Goal: Information Seeking & Learning: Check status

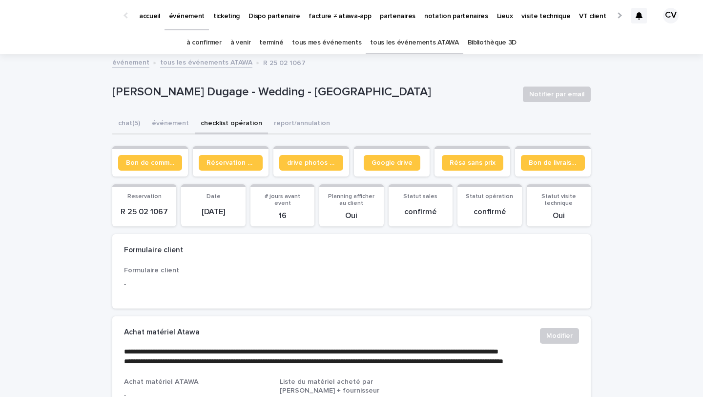
click at [245, 44] on link "à venir" at bounding box center [241, 42] width 21 height 23
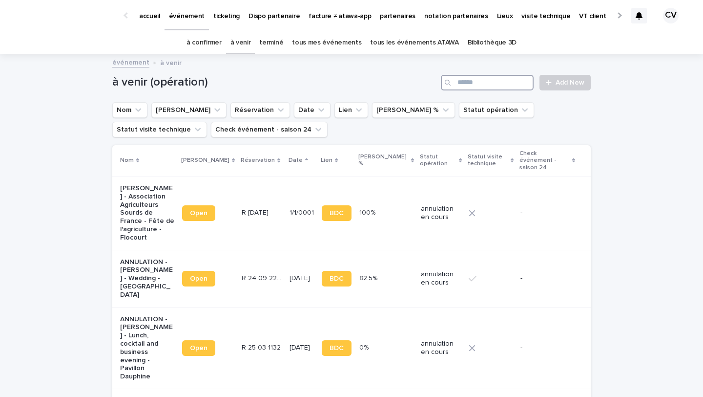
click at [524, 79] on input "Search" at bounding box center [487, 83] width 93 height 16
type input "*"
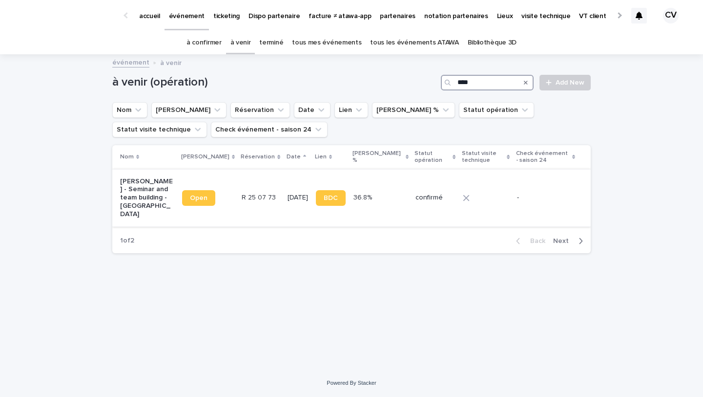
type input "****"
click at [119, 186] on td "[PERSON_NAME] - Seminar and team building - [GEOGRAPHIC_DATA]" at bounding box center [145, 197] width 66 height 57
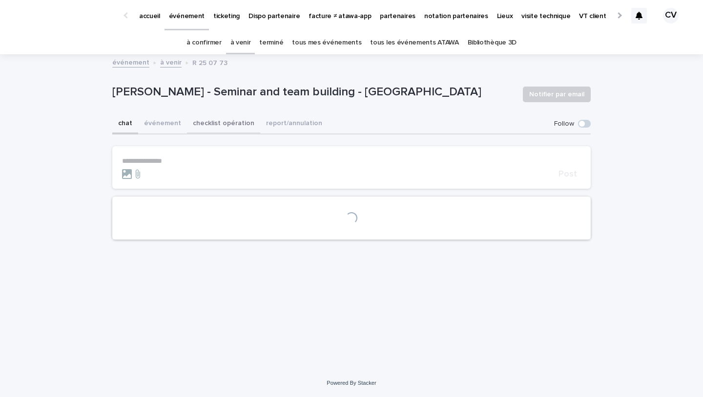
click at [223, 126] on button "checklist opération" at bounding box center [223, 124] width 73 height 21
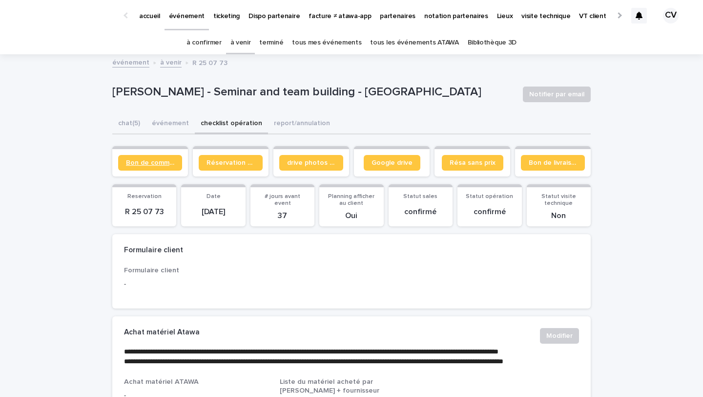
click at [170, 162] on span "Bon de commande" at bounding box center [150, 162] width 48 height 7
click at [153, 164] on span "Bon de commande" at bounding box center [150, 162] width 48 height 7
click at [371, 162] on link "Google drive" at bounding box center [392, 163] width 57 height 16
click at [138, 117] on button "chat (5)" at bounding box center [129, 124] width 34 height 21
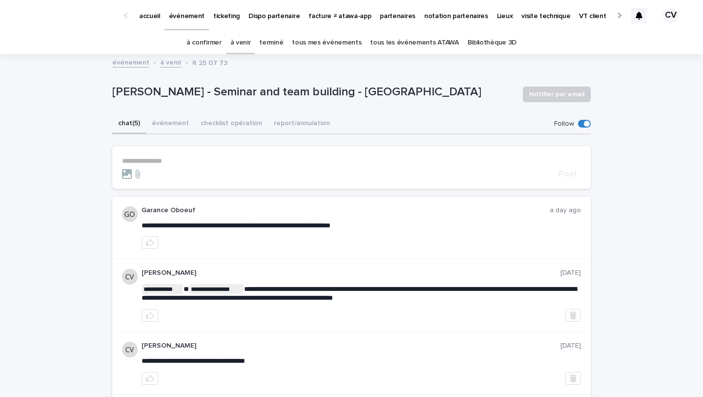
click at [173, 161] on p "**********" at bounding box center [351, 161] width 459 height 8
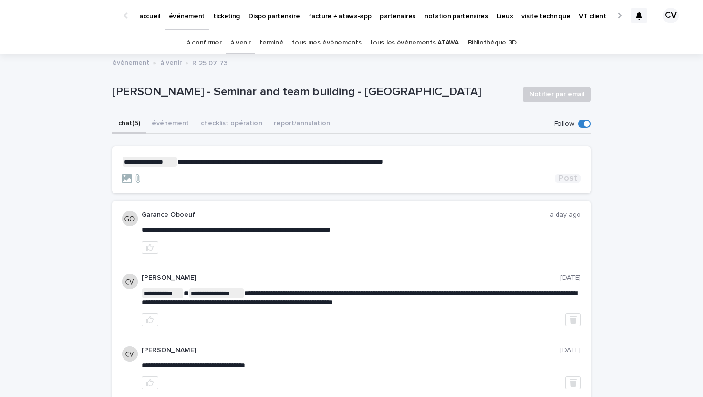
click at [563, 180] on span "Post" at bounding box center [568, 178] width 19 height 9
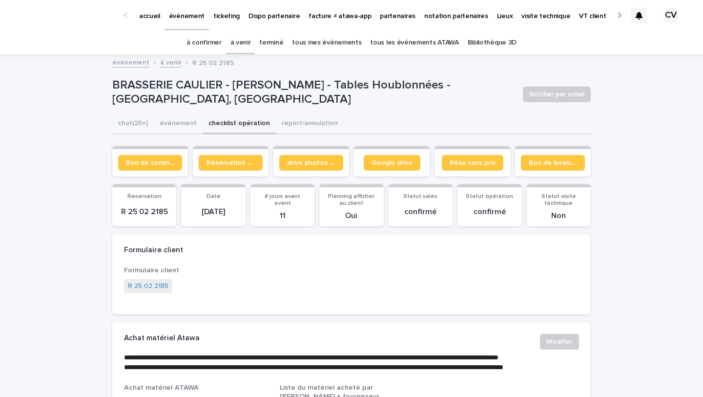
click at [381, 14] on p "partenaires" at bounding box center [398, 10] width 36 height 21
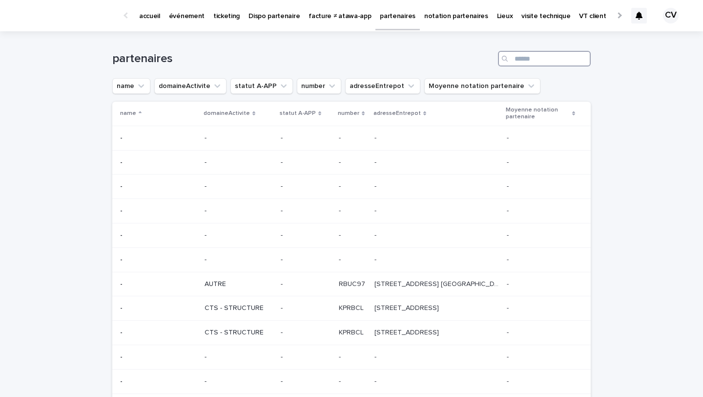
click at [544, 56] on input "Search" at bounding box center [544, 59] width 93 height 16
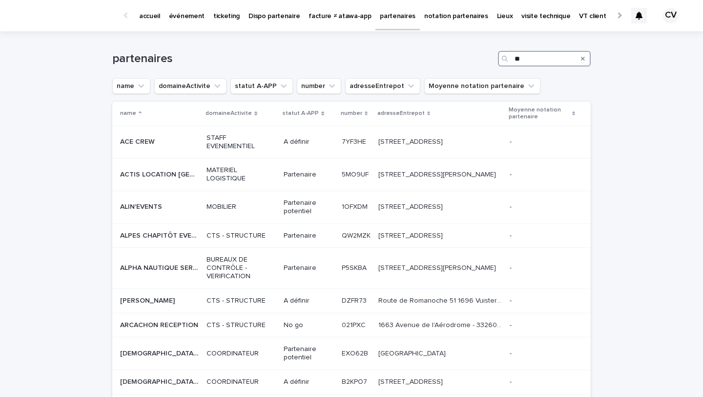
type input "*"
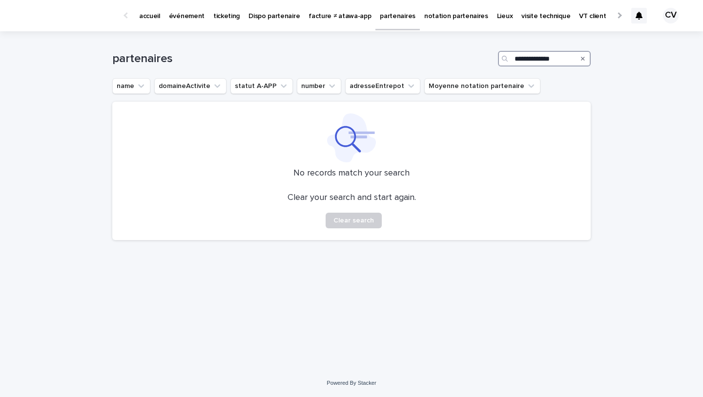
type input "**********"
click at [195, 19] on p "événement" at bounding box center [187, 10] width 36 height 21
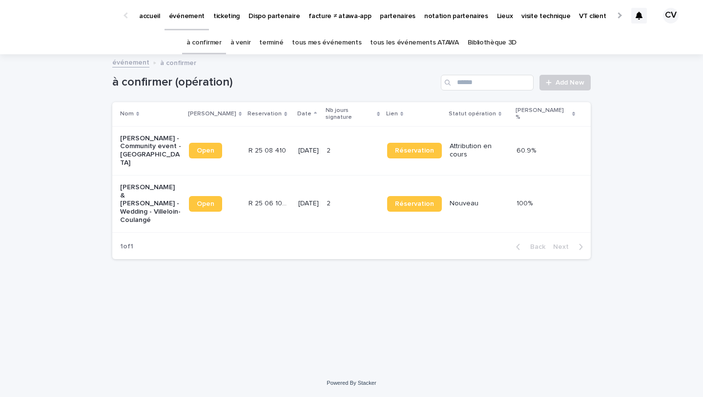
click at [247, 42] on link "à venir" at bounding box center [241, 42] width 21 height 23
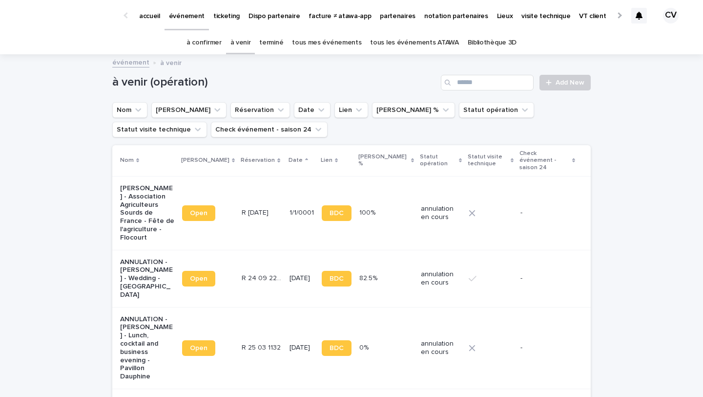
click at [320, 46] on link "tous mes événements" at bounding box center [326, 42] width 69 height 23
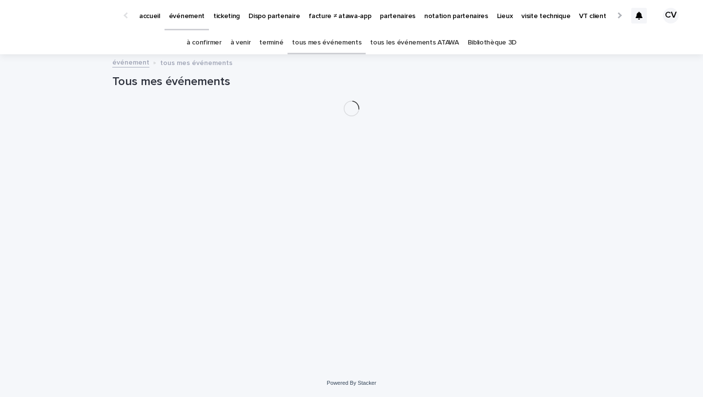
click at [283, 46] on link "terminé" at bounding box center [271, 42] width 24 height 23
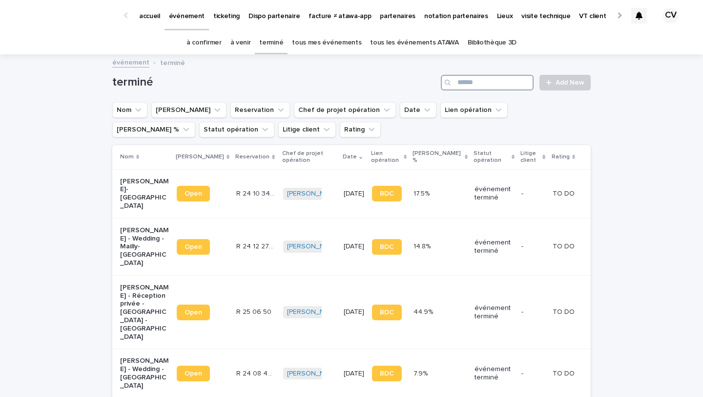
click at [470, 84] on input "Search" at bounding box center [487, 83] width 93 height 16
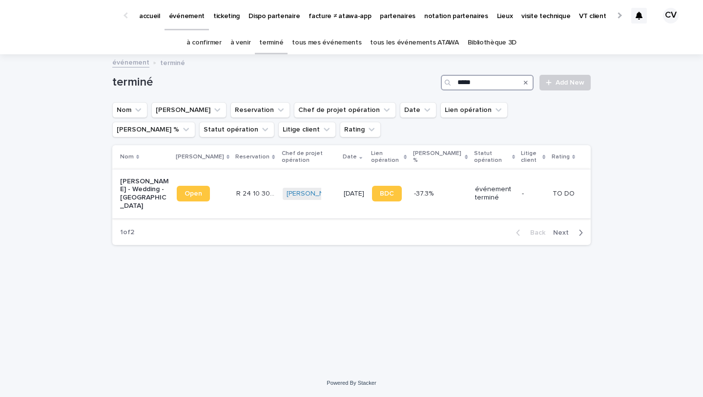
type input "*****"
click at [132, 173] on td "[PERSON_NAME] - Wedding - [GEOGRAPHIC_DATA]" at bounding box center [142, 193] width 61 height 49
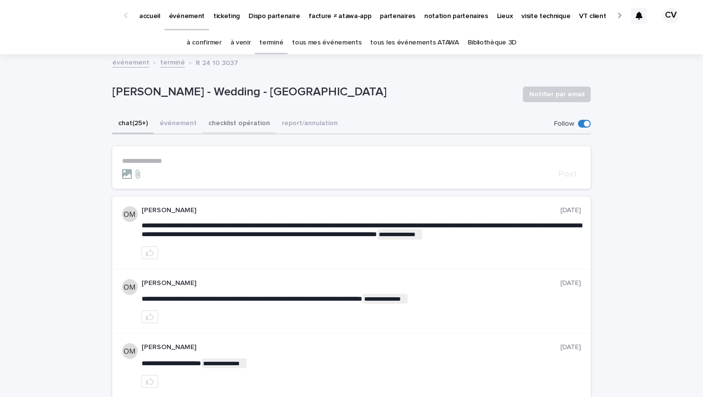
click at [228, 123] on button "checklist opération" at bounding box center [239, 124] width 73 height 21
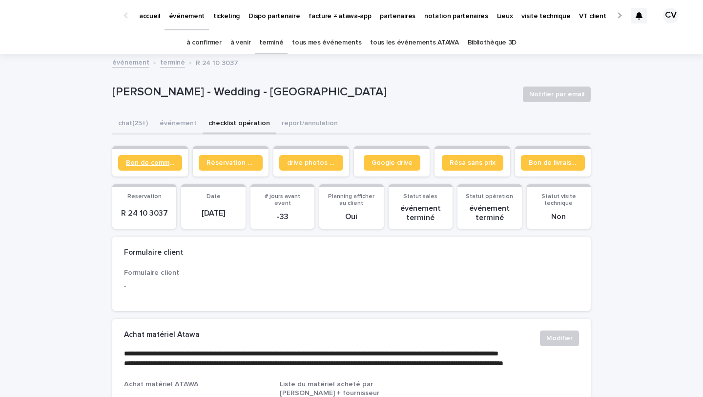
click at [153, 170] on link "Bon de commande" at bounding box center [150, 163] width 64 height 16
click at [130, 126] on button "chat (25+)" at bounding box center [133, 124] width 42 height 21
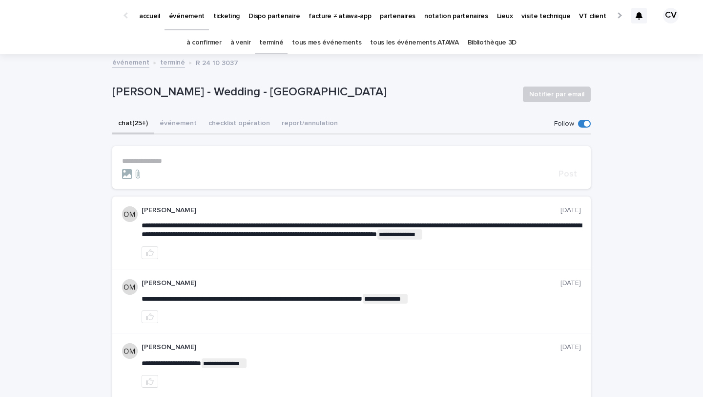
click at [251, 42] on link "à venir" at bounding box center [241, 42] width 21 height 23
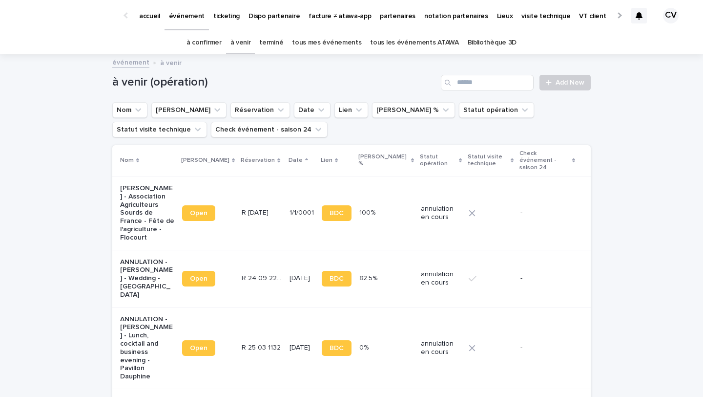
click at [396, 50] on link "tous les événements ATAWA" at bounding box center [414, 42] width 88 height 23
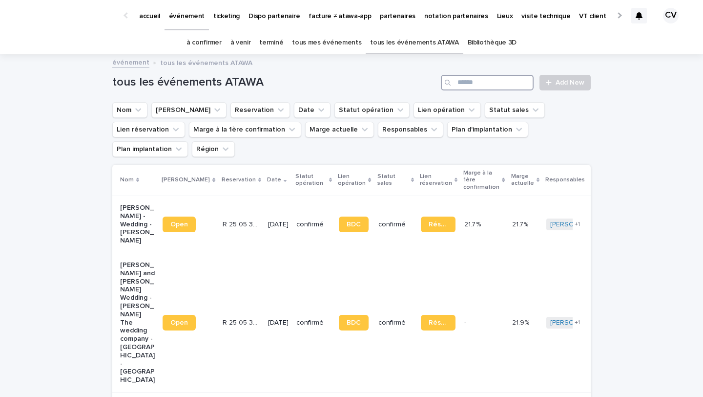
click at [477, 82] on input "Search" at bounding box center [487, 83] width 93 height 16
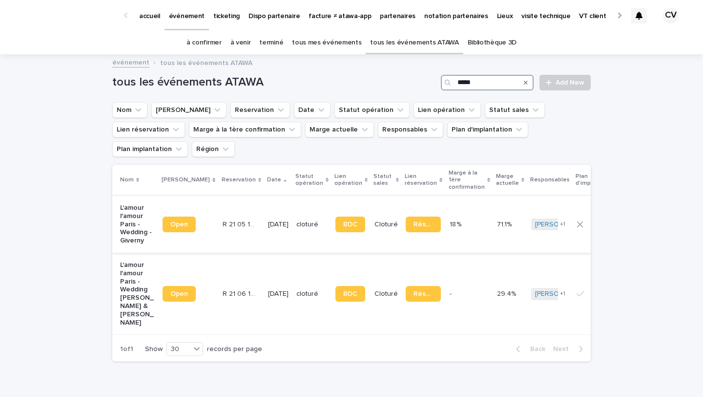
type input "*****"
click at [140, 212] on p "L'amour l'amour Paris - Wedding - Giverny" at bounding box center [137, 224] width 35 height 41
click at [231, 15] on p "ticketing" at bounding box center [226, 10] width 26 height 21
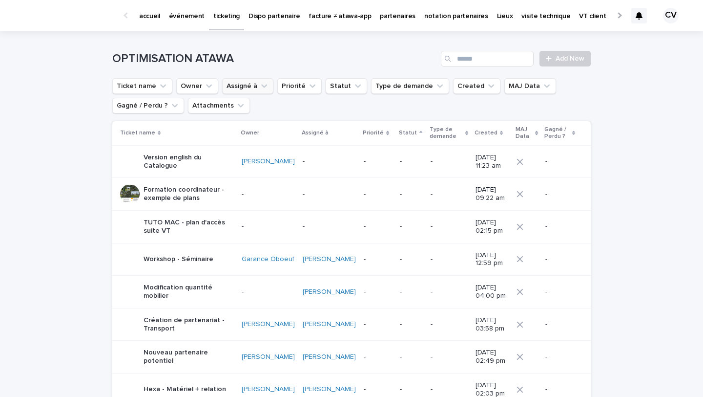
click at [262, 85] on icon "Assigné à" at bounding box center [264, 85] width 6 height 3
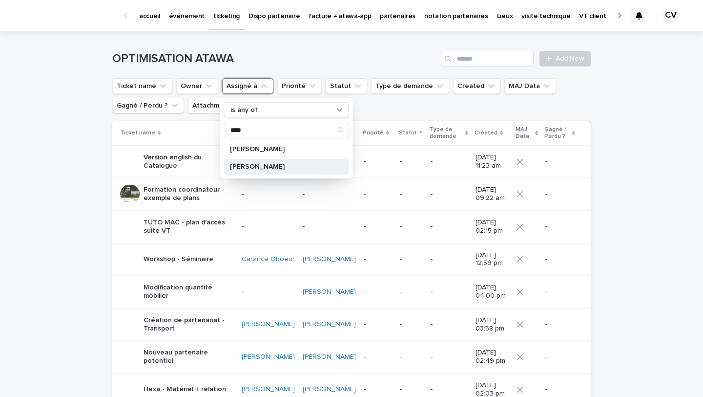
type input "****"
click at [290, 168] on p "[PERSON_NAME]" at bounding box center [282, 166] width 104 height 7
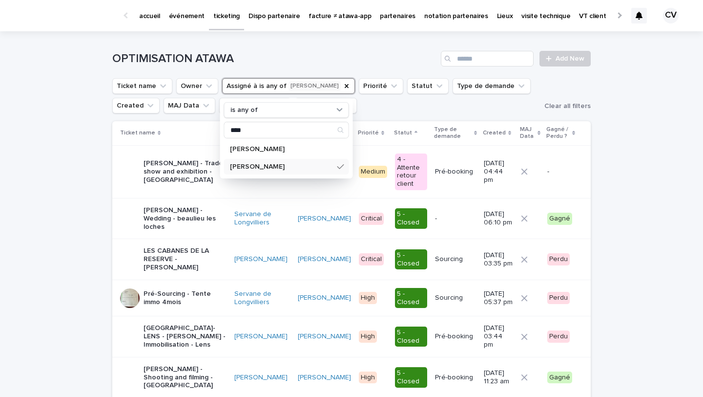
click at [188, 171] on p "[PERSON_NAME] - Trade show and exhibition - [GEOGRAPHIC_DATA]" at bounding box center [185, 171] width 83 height 24
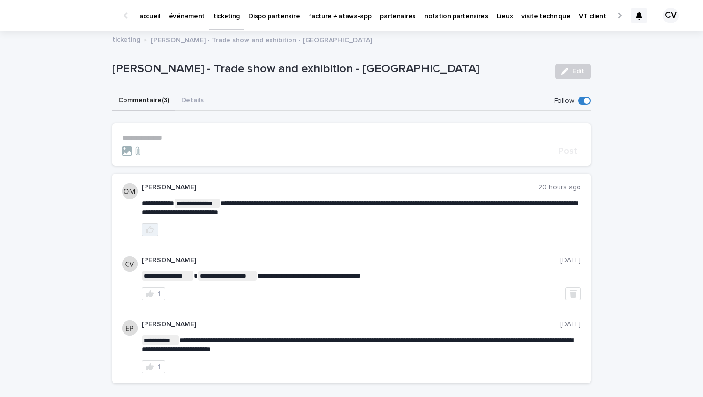
click at [147, 234] on button "button" at bounding box center [150, 229] width 17 height 13
click at [198, 102] on button "Details" at bounding box center [192, 101] width 34 height 21
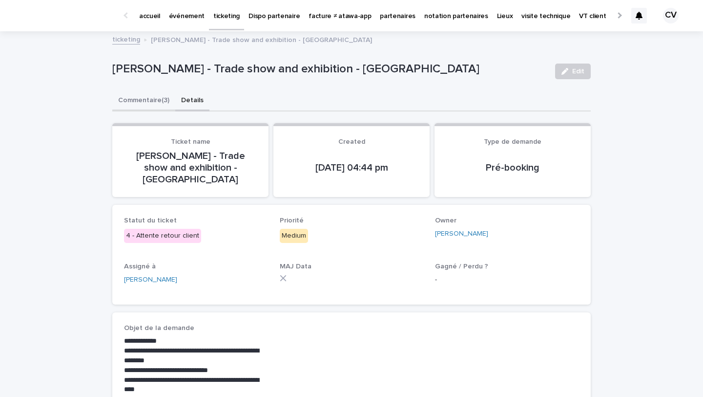
click at [152, 97] on button "Commentaire (3)" at bounding box center [143, 101] width 63 height 21
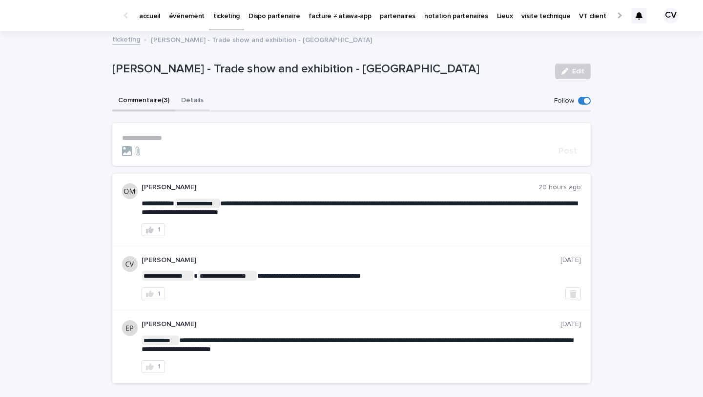
click at [183, 97] on button "Details" at bounding box center [192, 101] width 34 height 21
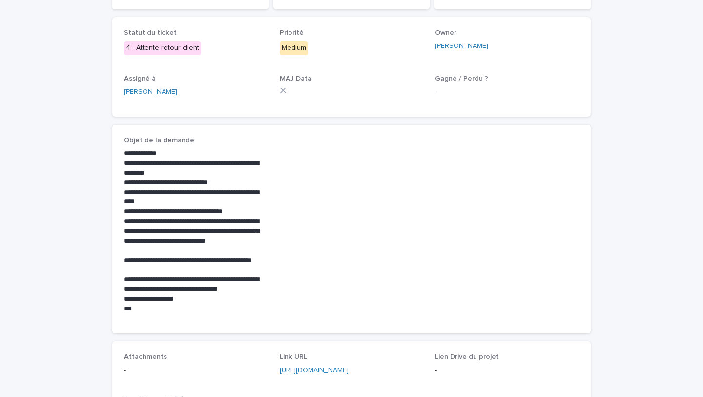
scroll to position [362, 0]
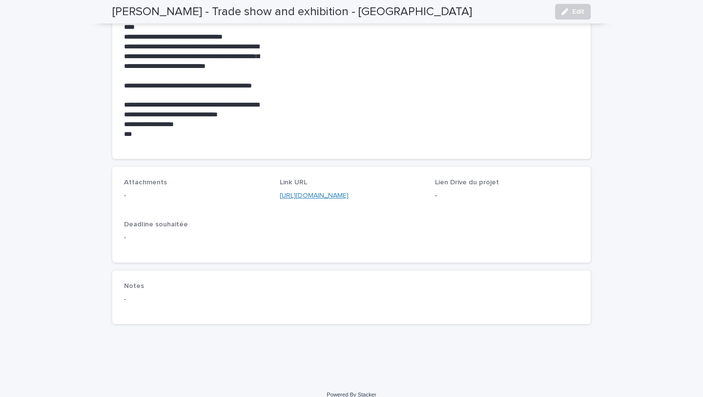
click at [349, 192] on link "[URL][DOMAIN_NAME]" at bounding box center [314, 195] width 69 height 7
